Goal: Task Accomplishment & Management: Use online tool/utility

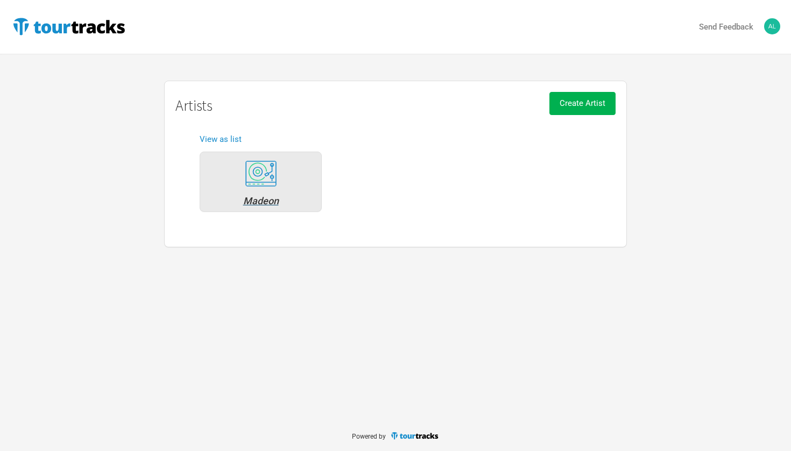
click at [270, 201] on div "Madeon" at bounding box center [260, 201] width 110 height 10
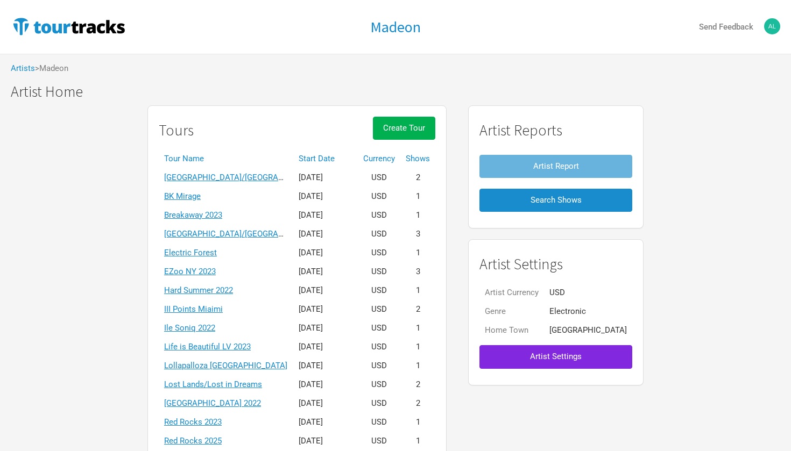
scroll to position [202, 0]
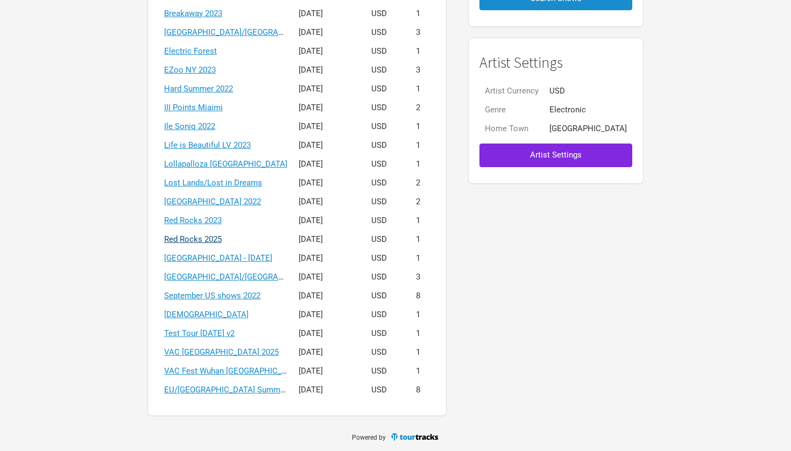
click at [222, 239] on link "Red Rocks 2025" at bounding box center [193, 240] width 58 height 10
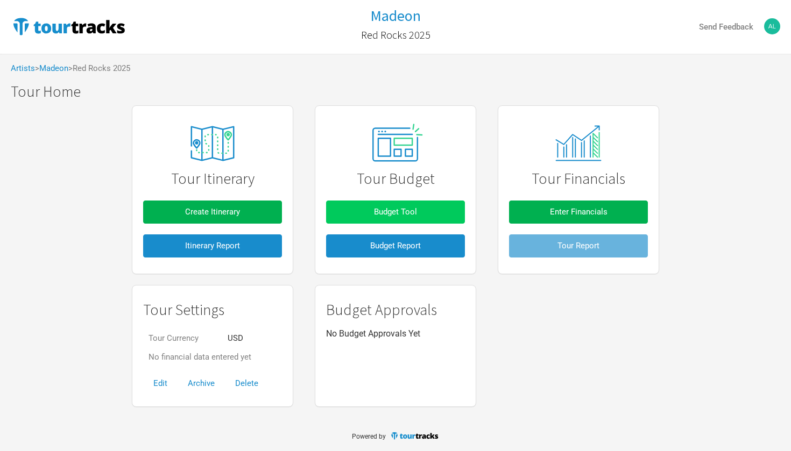
click at [413, 207] on span "Budget Tool" at bounding box center [395, 212] width 43 height 10
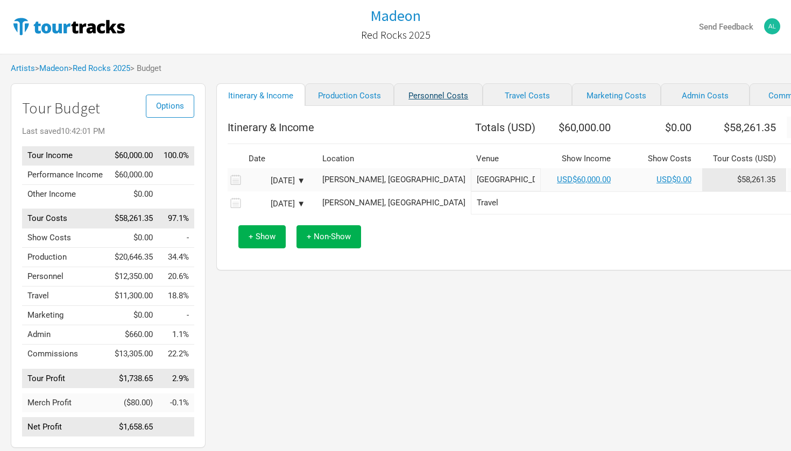
click at [415, 97] on link "Personnel Costs" at bounding box center [438, 94] width 89 height 23
select select "Shows"
select select "Total Days"
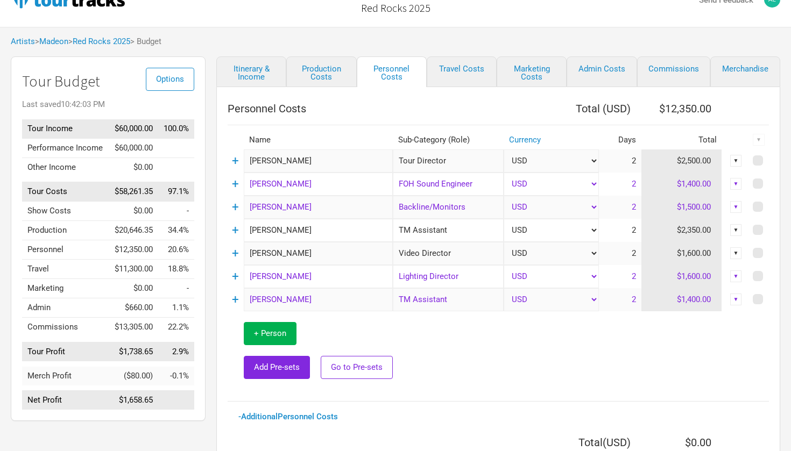
scroll to position [30, 0]
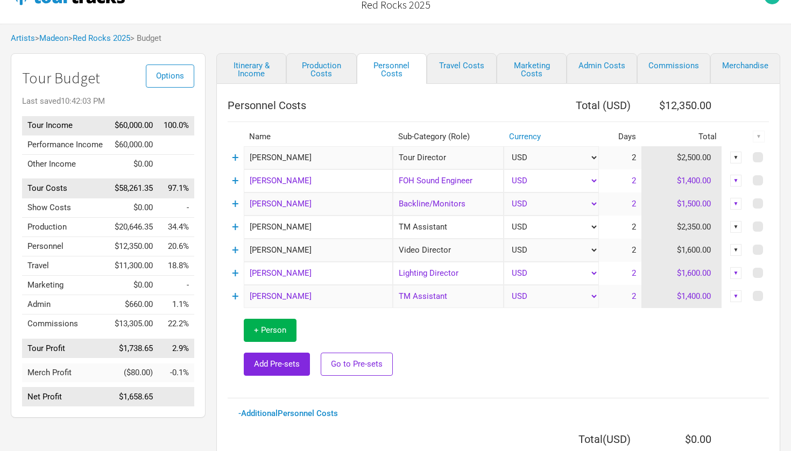
click at [633, 272] on td "2" at bounding box center [620, 273] width 42 height 23
click at [657, 349] on td at bounding box center [581, 347] width 376 height 79
click at [635, 274] on td "2" at bounding box center [620, 273] width 42 height 23
click at [738, 272] on div "▼" at bounding box center [736, 273] width 12 height 12
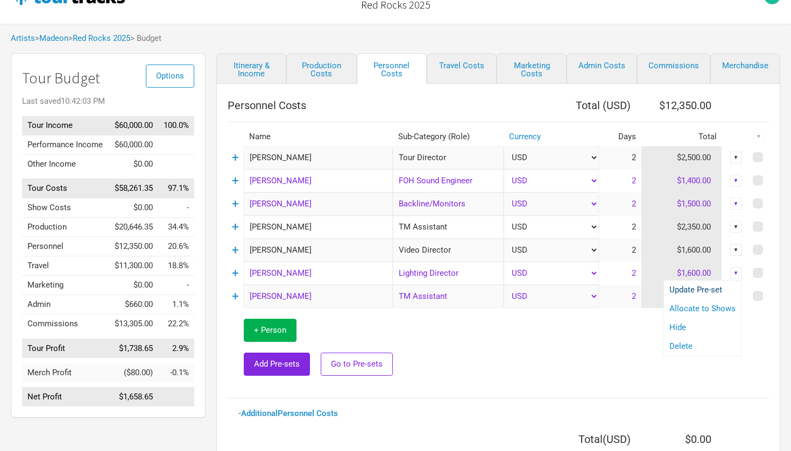
click at [718, 292] on link "Update Pre-set" at bounding box center [702, 290] width 66 height 8
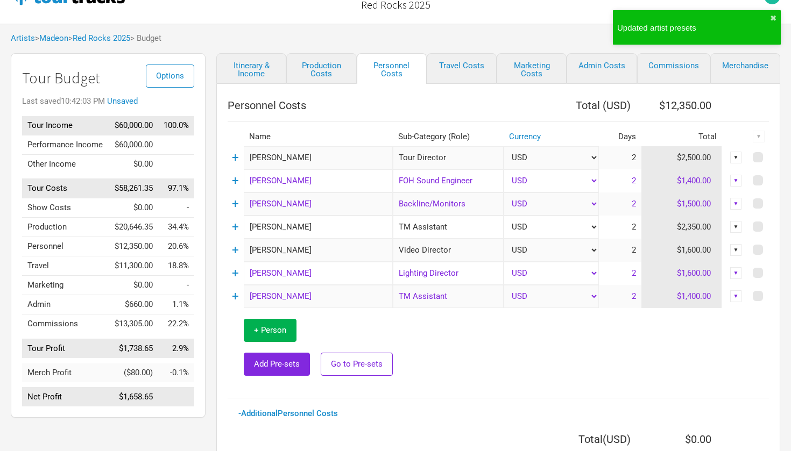
click at [631, 270] on td "2" at bounding box center [620, 273] width 42 height 23
click at [635, 271] on td "2" at bounding box center [620, 273] width 42 height 23
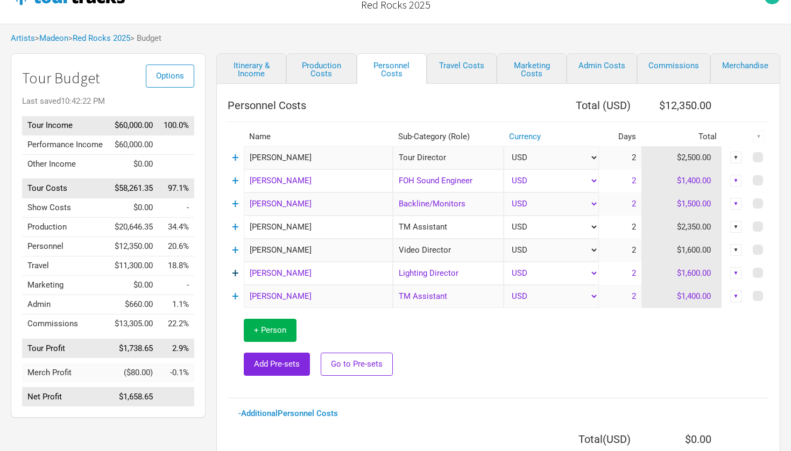
click at [238, 271] on link "+" at bounding box center [235, 273] width 7 height 14
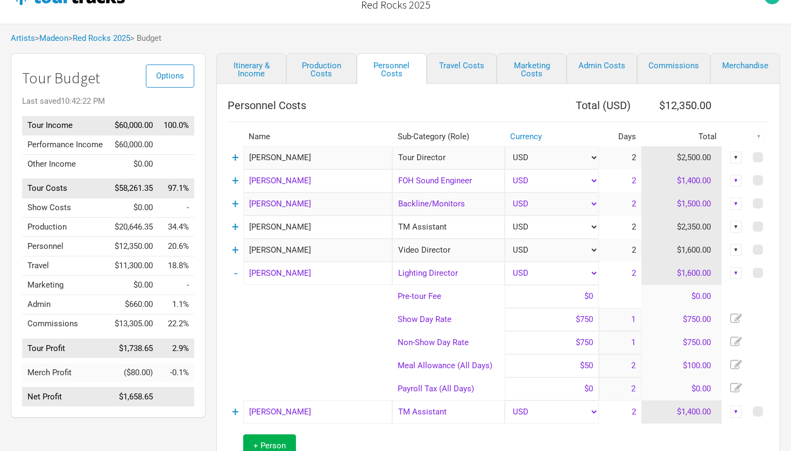
click at [739, 340] on icon at bounding box center [736, 341] width 12 height 9
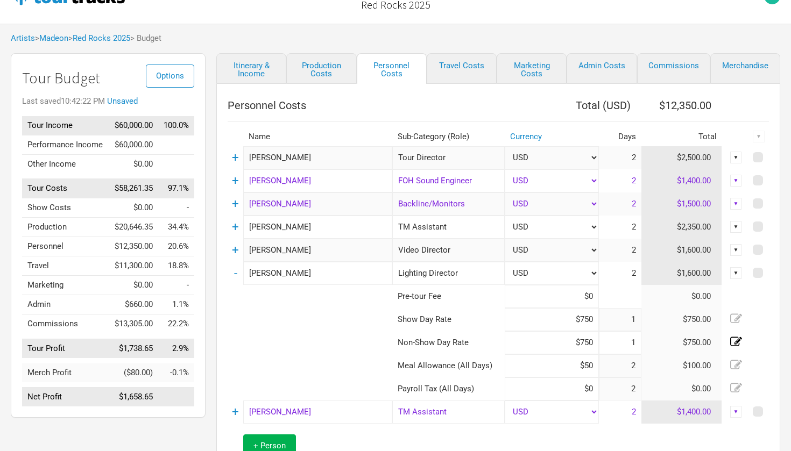
click at [735, 339] on icon at bounding box center [736, 342] width 12 height 12
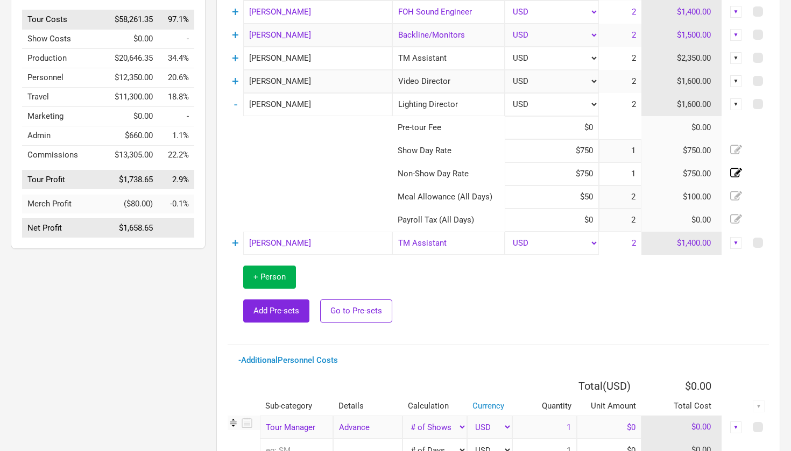
scroll to position [203, 0]
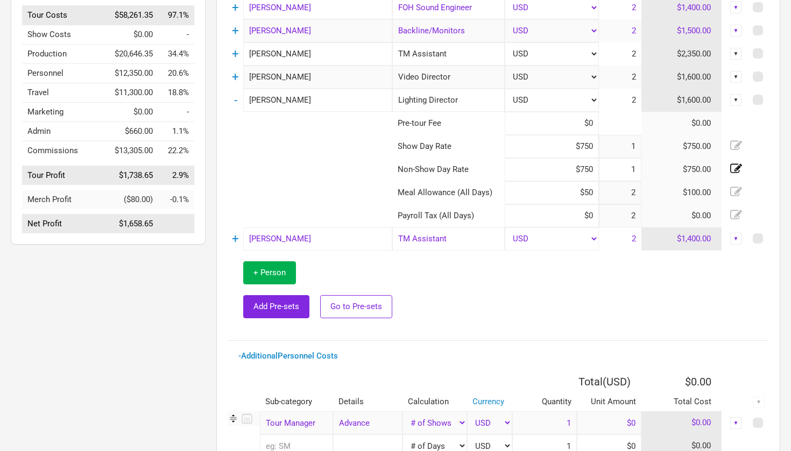
click at [632, 172] on input "1" at bounding box center [620, 169] width 42 height 23
type input "0"
click at [633, 192] on input "2" at bounding box center [620, 192] width 42 height 23
click at [736, 194] on icon at bounding box center [736, 191] width 12 height 9
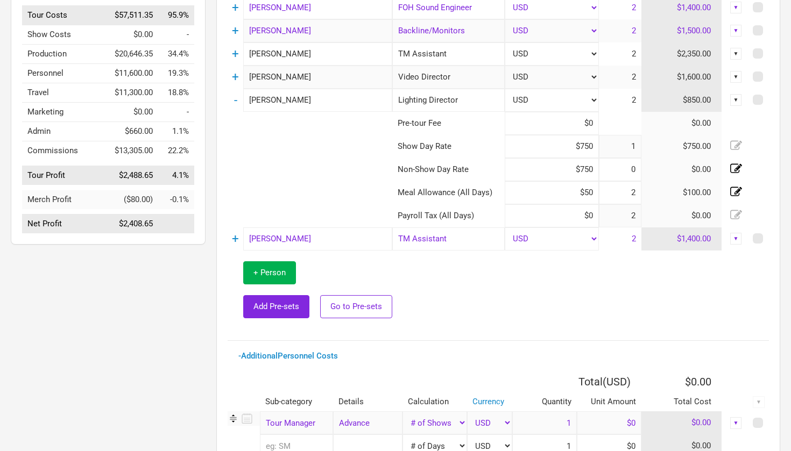
drag, startPoint x: 634, startPoint y: 192, endPoint x: 657, endPoint y: 200, distance: 24.8
click at [657, 200] on tr "Meal Allowance (All Days) $50 2 $100.00" at bounding box center [498, 192] width 541 height 23
type input "1"
click at [642, 299] on td at bounding box center [580, 290] width 377 height 79
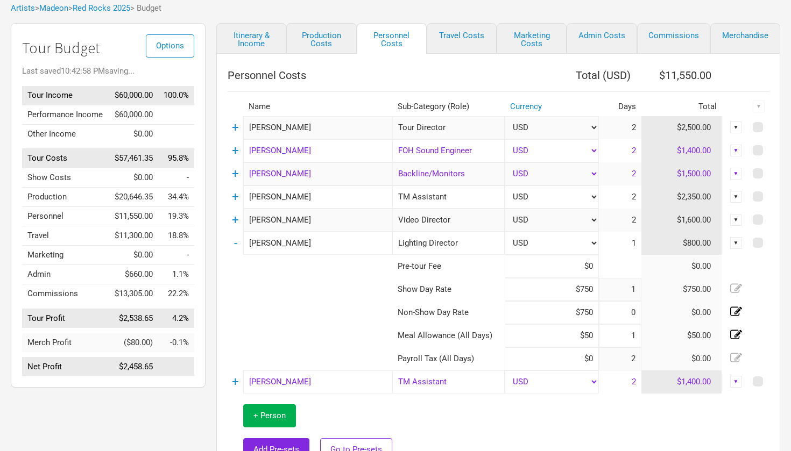
scroll to position [48, 0]
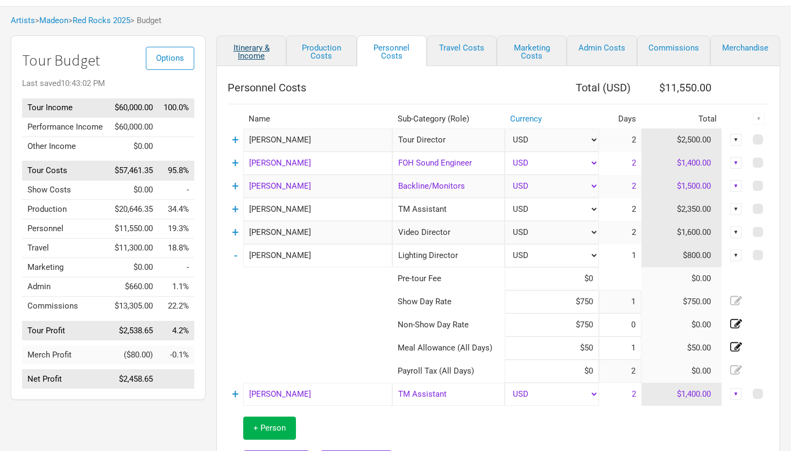
click at [261, 47] on link "Itinerary & Income" at bounding box center [251, 51] width 70 height 31
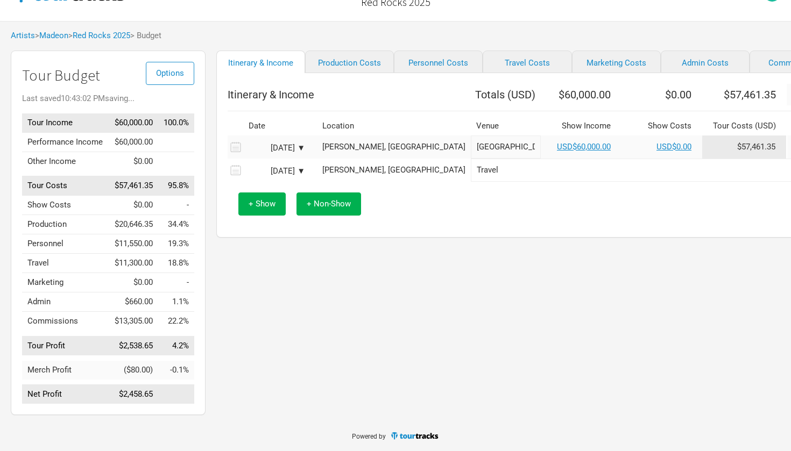
scroll to position [41, 0]
click at [487, 55] on link "Travel Costs" at bounding box center [527, 62] width 89 height 23
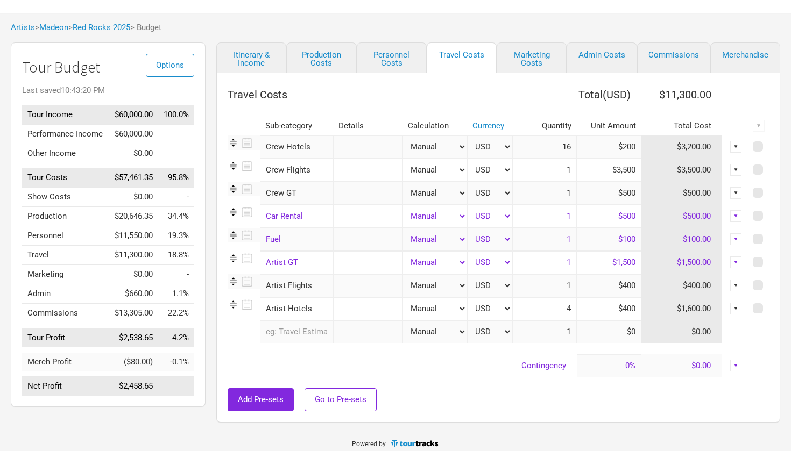
click at [734, 260] on div "▼" at bounding box center [736, 263] width 12 height 12
click at [615, 263] on input "$1,500" at bounding box center [609, 262] width 65 height 23
drag, startPoint x: 609, startPoint y: 261, endPoint x: 639, endPoint y: 262, distance: 29.6
click at [639, 262] on input "$1,500" at bounding box center [609, 262] width 65 height 23
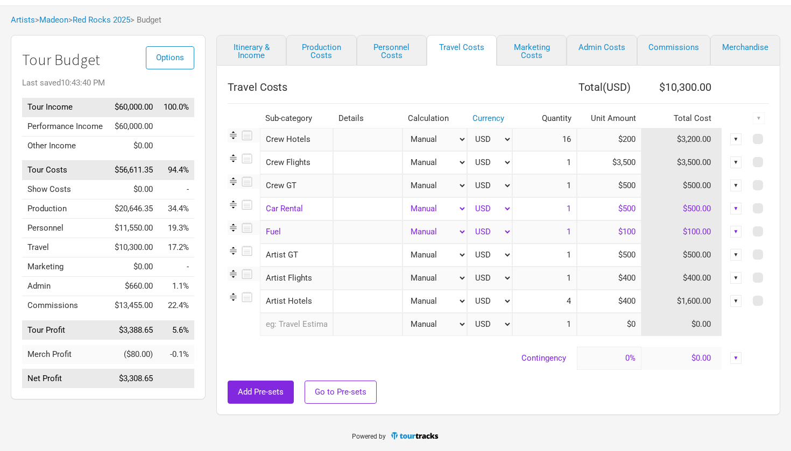
type input "$500"
click at [630, 209] on input "$500" at bounding box center [609, 208] width 65 height 23
type input "$0"
click at [623, 232] on input "$100" at bounding box center [609, 232] width 65 height 23
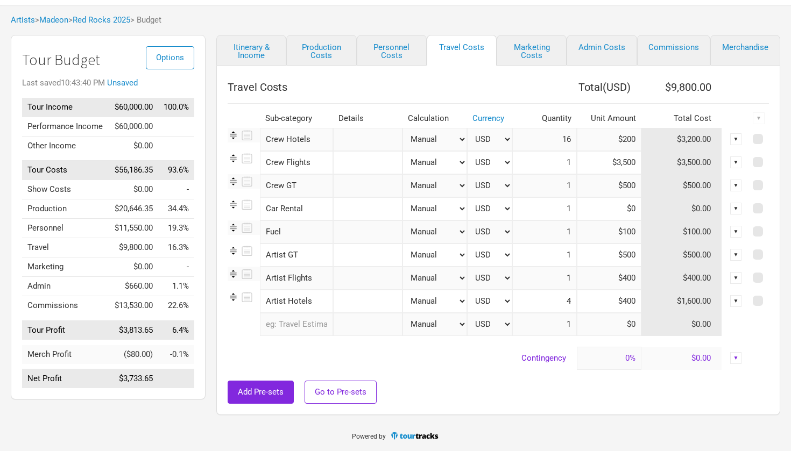
click at [623, 232] on input "$100" at bounding box center [609, 232] width 65 height 23
type input "$0"
click at [257, 46] on link "Itinerary & Income" at bounding box center [251, 50] width 70 height 31
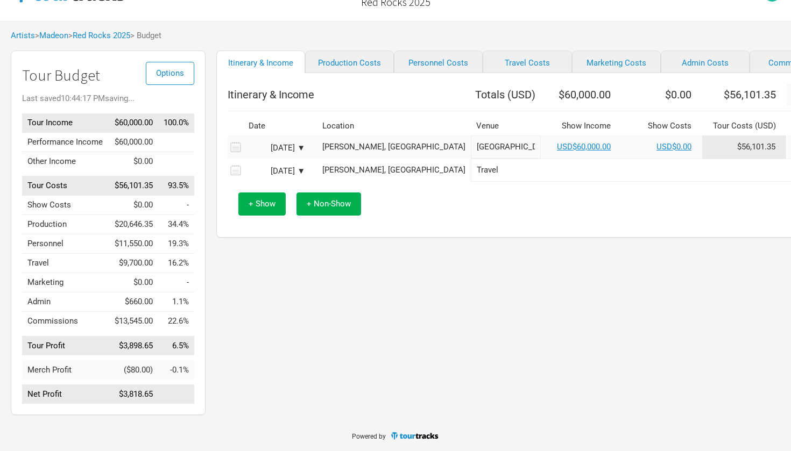
scroll to position [41, 0]
click at [420, 53] on link "Personnel Costs" at bounding box center [438, 62] width 89 height 23
select select "Shows"
select select "Total Days"
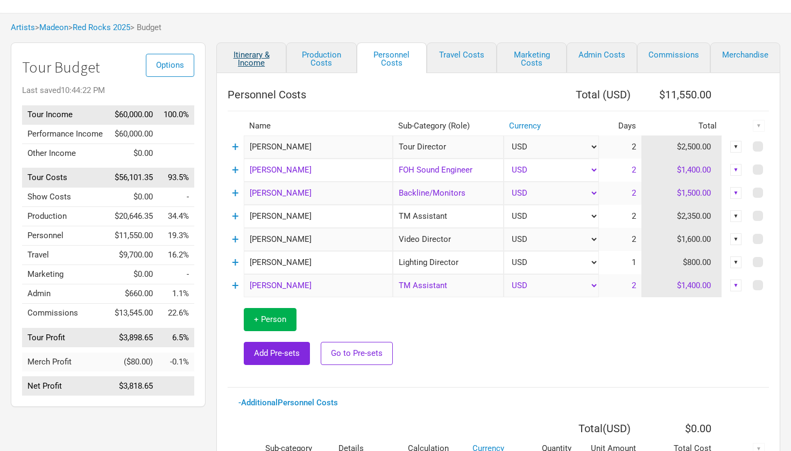
click at [249, 57] on link "Itinerary & Income" at bounding box center [251, 57] width 70 height 31
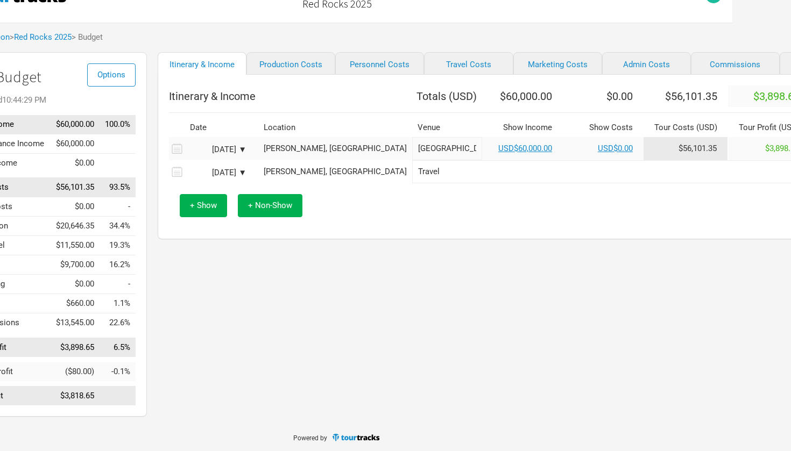
scroll to position [31, 59]
click at [445, 65] on link "Travel Costs" at bounding box center [467, 63] width 89 height 23
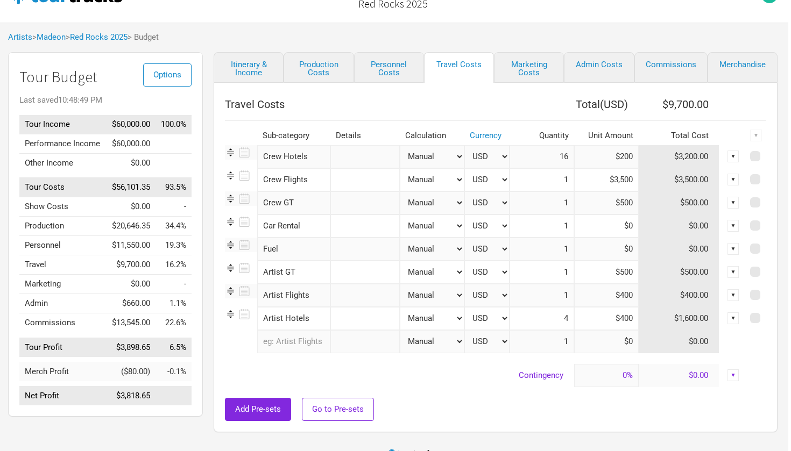
scroll to position [29, 0]
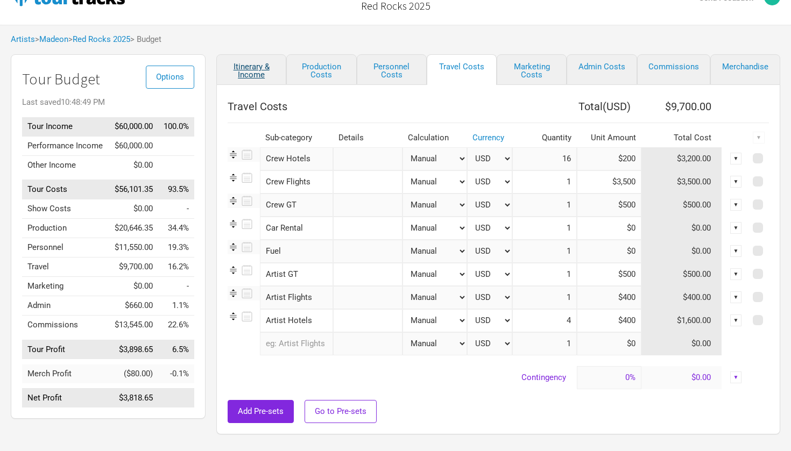
click at [240, 72] on link "Itinerary & Income" at bounding box center [251, 69] width 70 height 31
